Goal: Information Seeking & Learning: Find specific fact

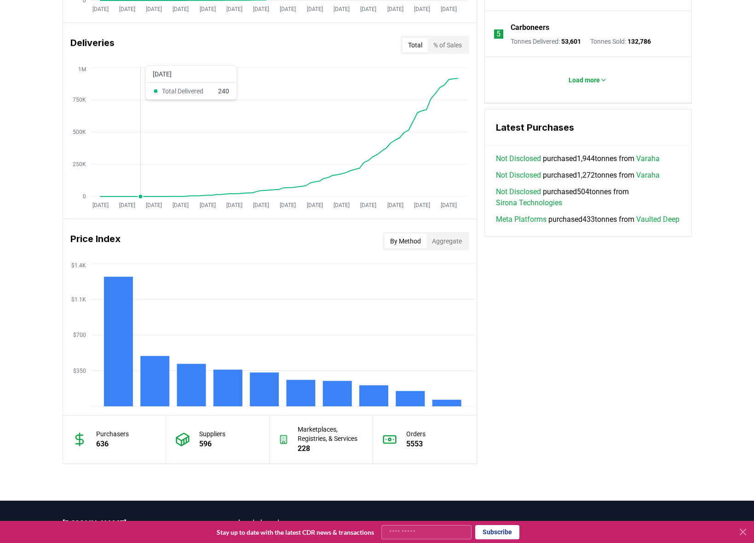
scroll to position [601, 0]
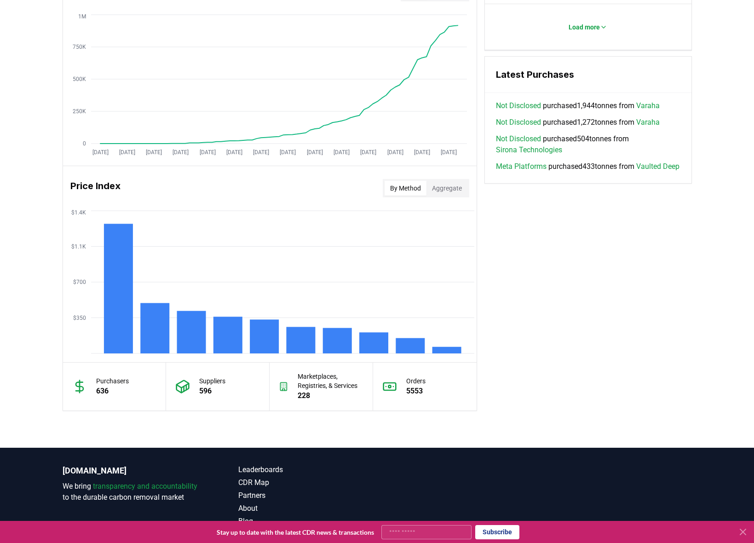
click at [400, 191] on button "By Method" at bounding box center [406, 188] width 42 height 15
click at [162, 324] on rect at bounding box center [154, 328] width 29 height 50
click at [196, 327] on rect at bounding box center [191, 332] width 29 height 42
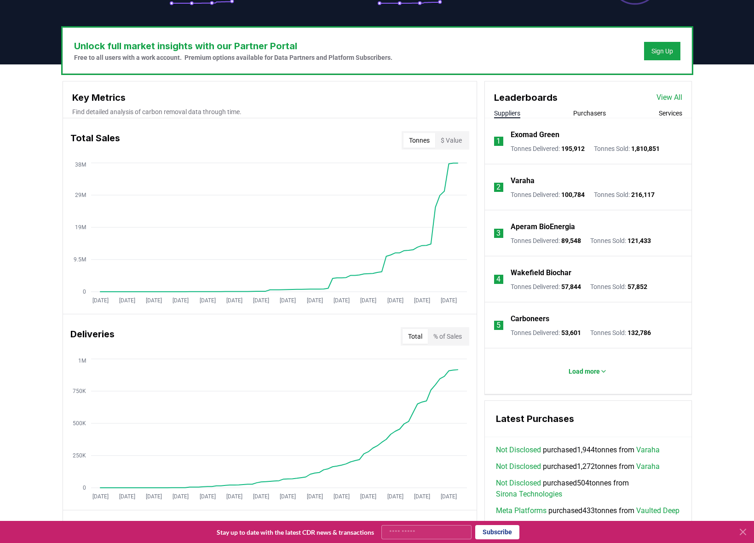
scroll to position [255, 0]
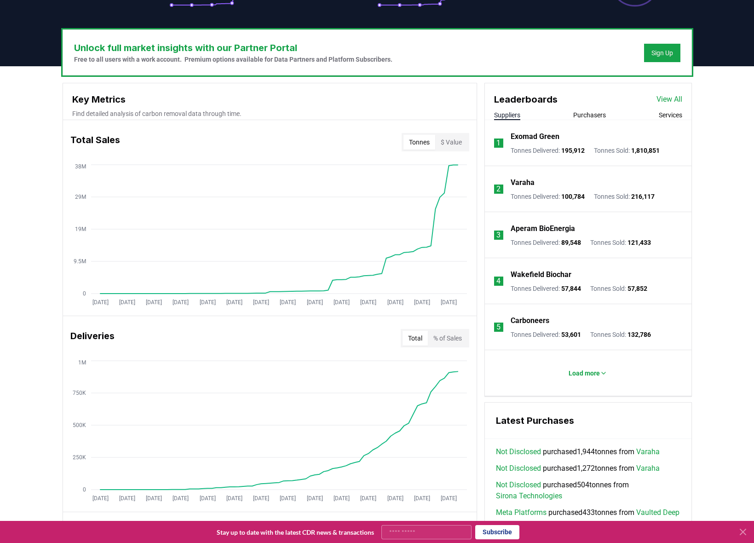
click at [442, 341] on button "% of Sales" at bounding box center [448, 338] width 40 height 15
click at [420, 339] on button "Total" at bounding box center [415, 338] width 25 height 15
click at [443, 336] on button "% of Sales" at bounding box center [448, 338] width 40 height 15
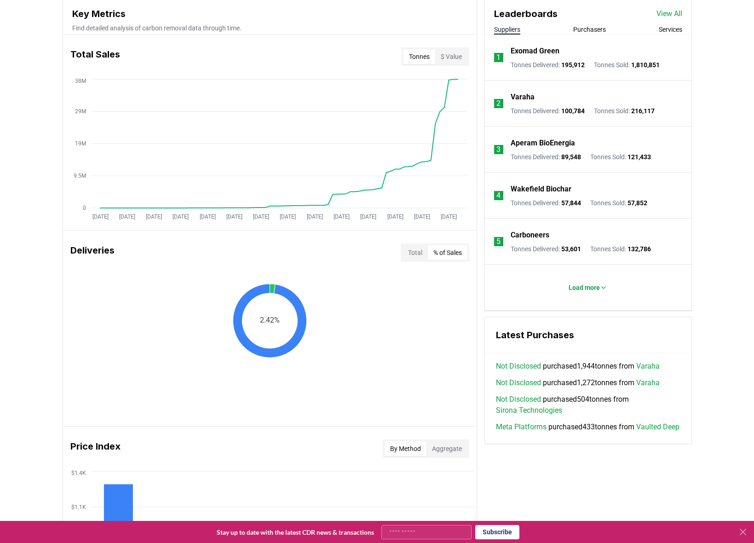
scroll to position [344, 0]
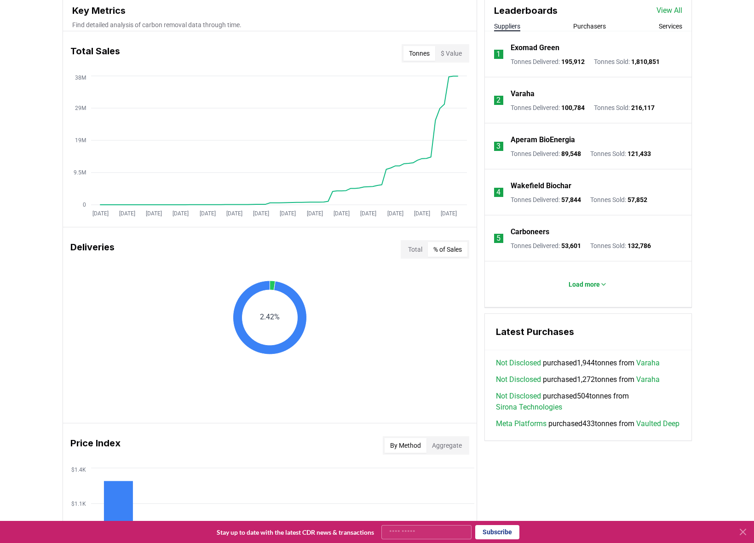
click at [412, 249] on button "Total" at bounding box center [415, 249] width 25 height 15
click at [438, 250] on button "% of Sales" at bounding box center [448, 249] width 40 height 15
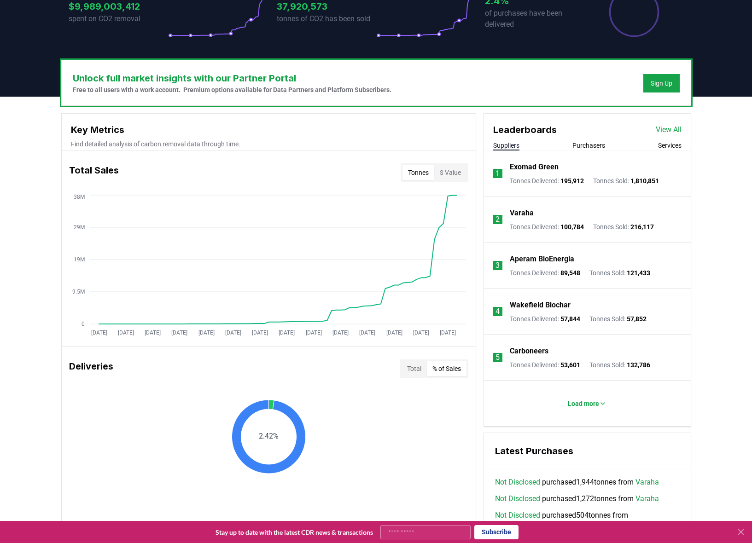
scroll to position [222, 0]
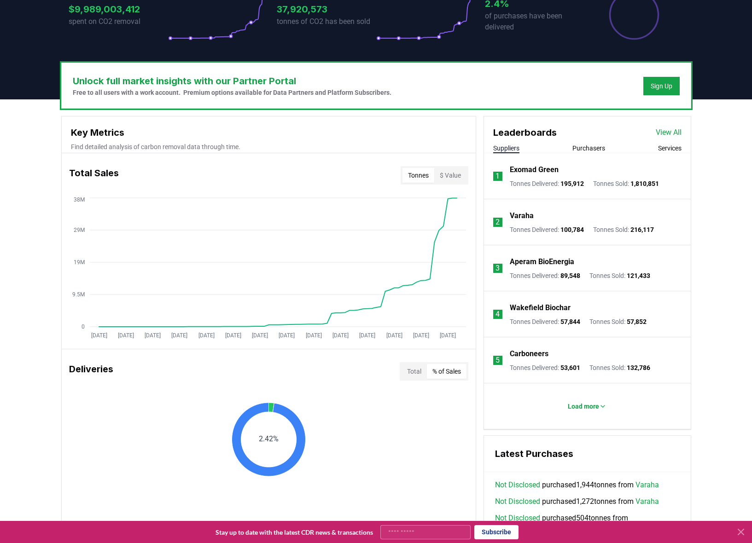
click at [450, 177] on button "$ Value" at bounding box center [450, 175] width 32 height 15
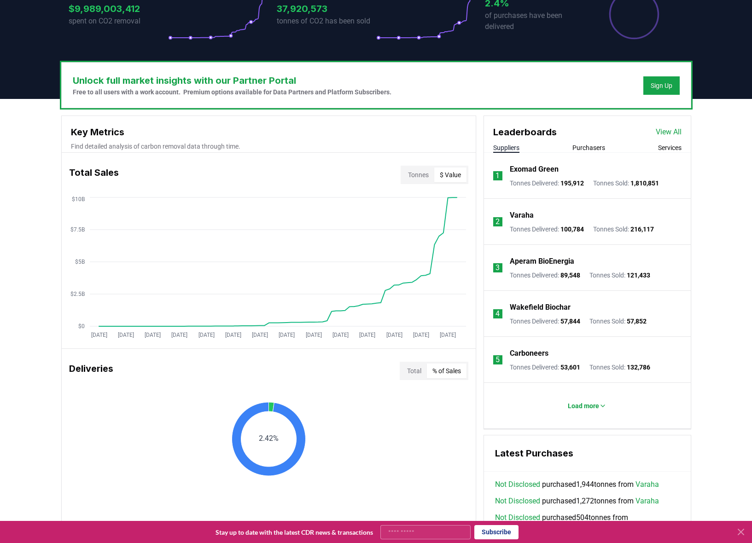
click at [88, 173] on h3 "Total Sales" at bounding box center [94, 175] width 50 height 18
copy h3 "Total Sales"
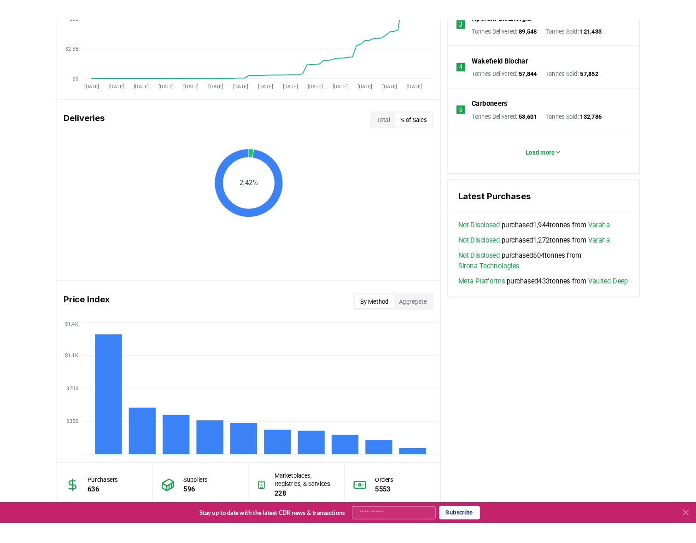
scroll to position [527, 0]
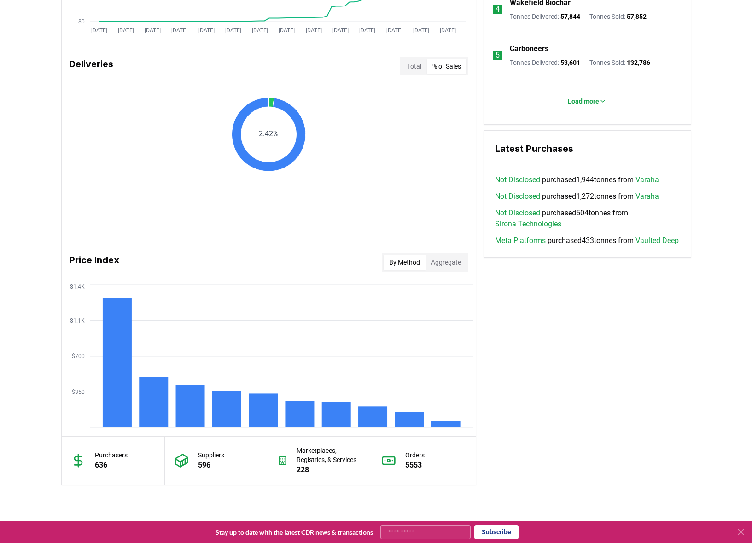
click at [410, 65] on button "Total" at bounding box center [413, 66] width 25 height 15
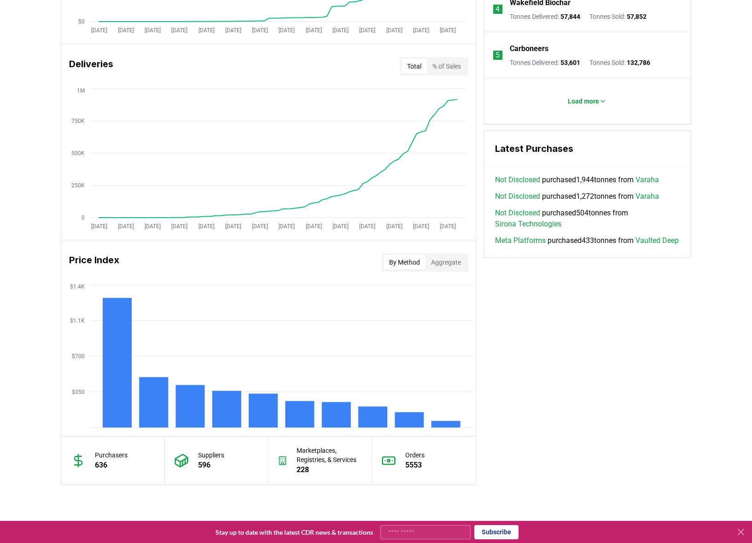
click at [449, 68] on button "% of Sales" at bounding box center [447, 66] width 40 height 15
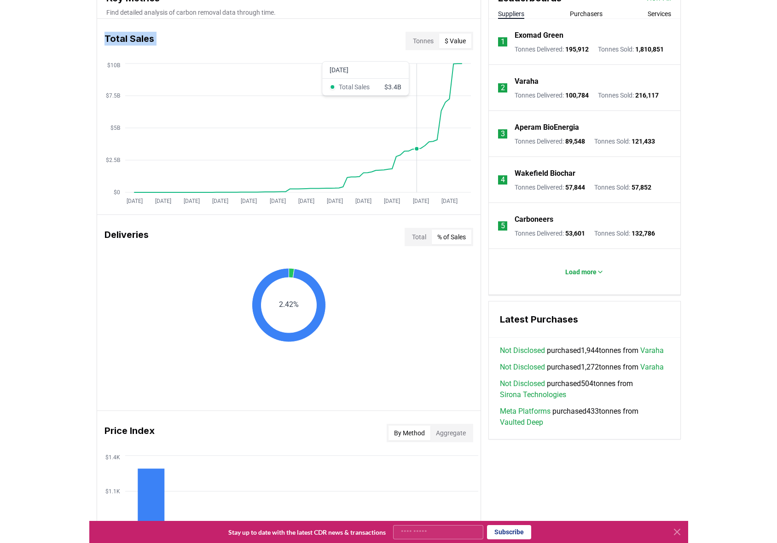
scroll to position [533, 0]
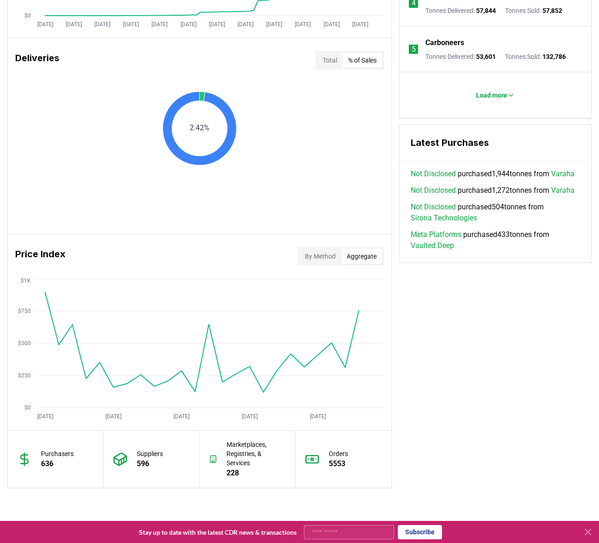
click at [353, 260] on button "Aggregate" at bounding box center [361, 256] width 41 height 15
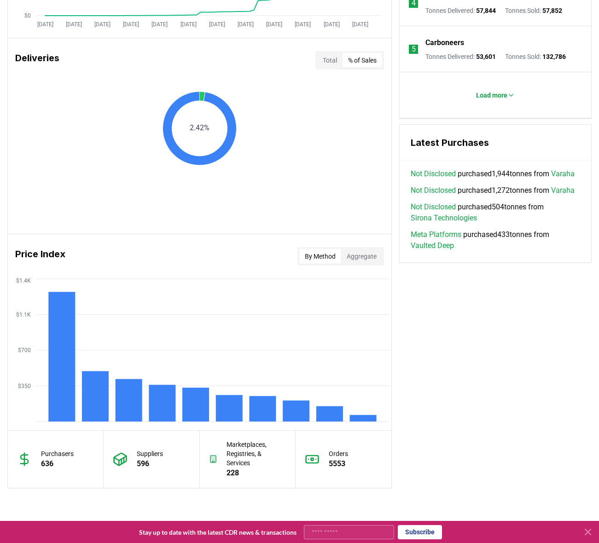
click at [316, 251] on button "By Method" at bounding box center [320, 256] width 42 height 15
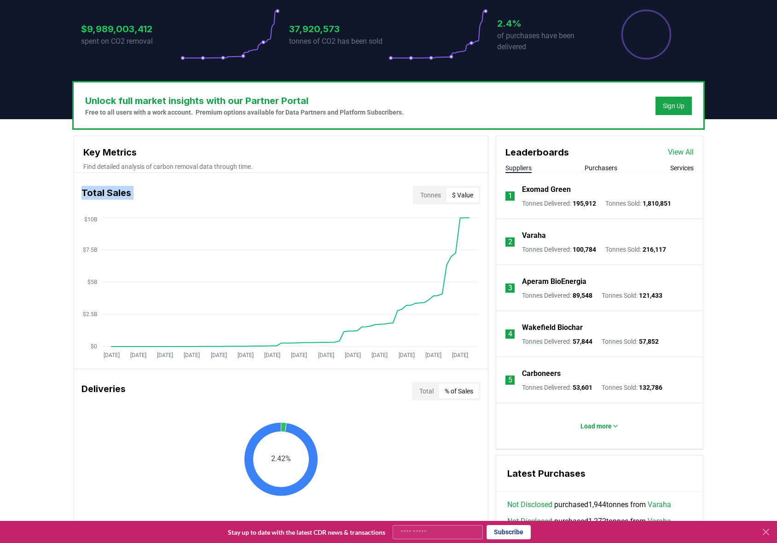
scroll to position [155, 0]
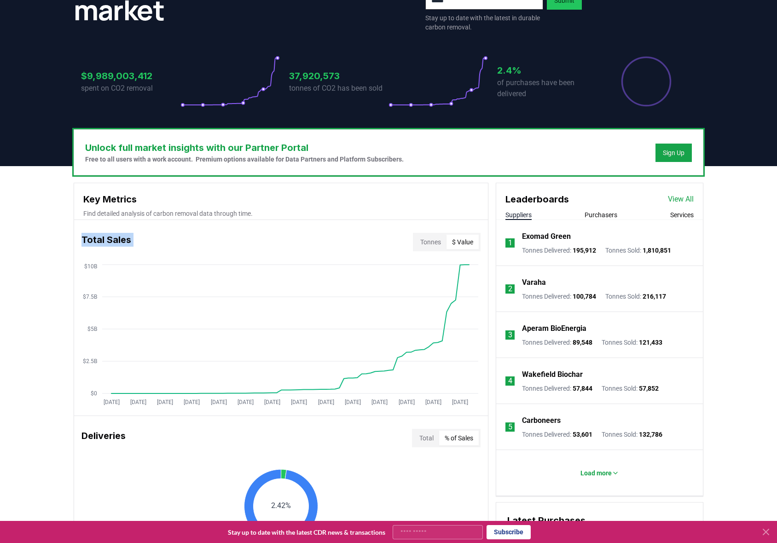
click at [101, 240] on h3 "Total Sales" at bounding box center [106, 242] width 50 height 18
copy h3 "Total Sales"
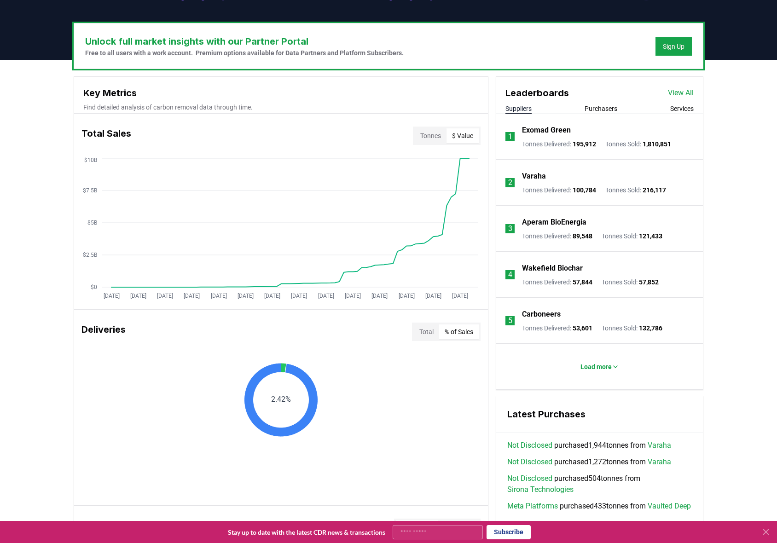
click at [409, 332] on div "Deliveries Total % of Sales" at bounding box center [281, 331] width 414 height 33
click at [419, 330] on button "Total" at bounding box center [426, 332] width 25 height 15
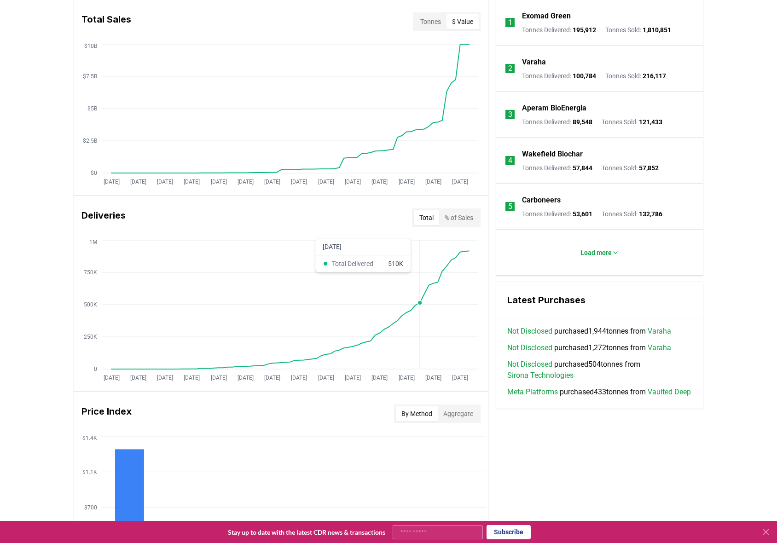
scroll to position [375, 0]
